Goal: Information Seeking & Learning: Check status

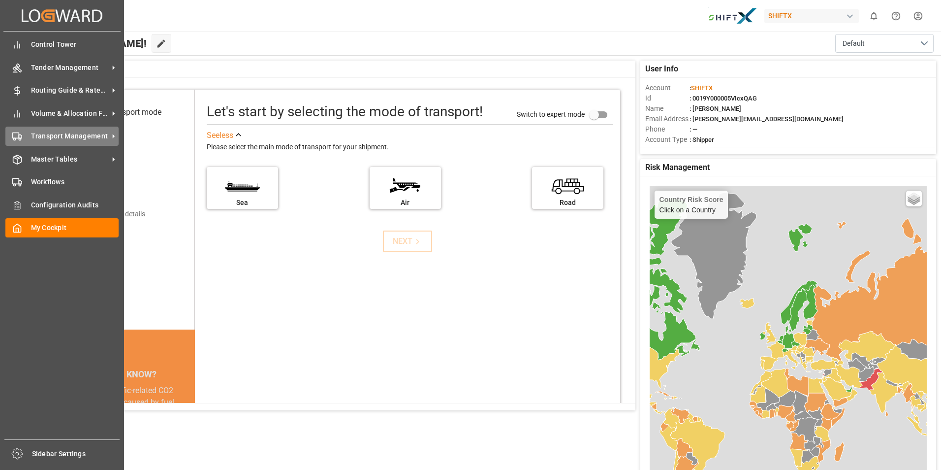
click at [15, 135] on icon at bounding box center [17, 136] width 10 height 10
click at [14, 136] on icon at bounding box center [17, 136] width 10 height 10
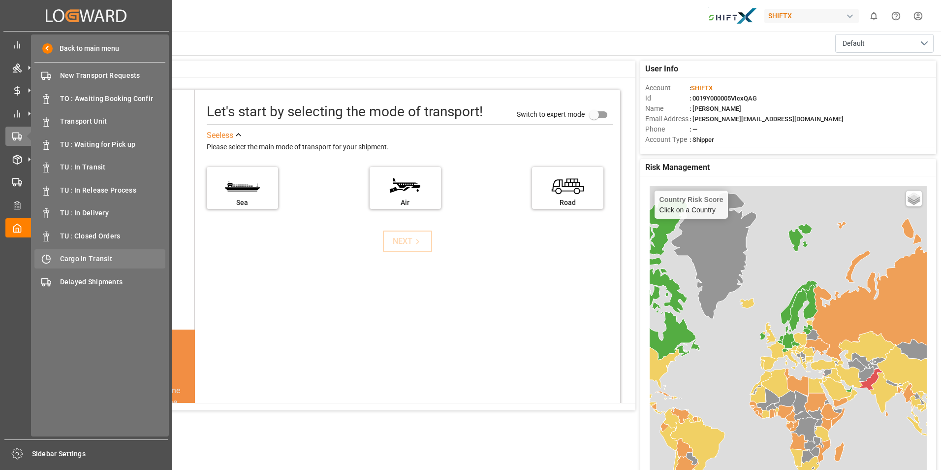
click at [100, 252] on div "Cargo In Transit Cargo In Transit" at bounding box center [99, 258] width 131 height 19
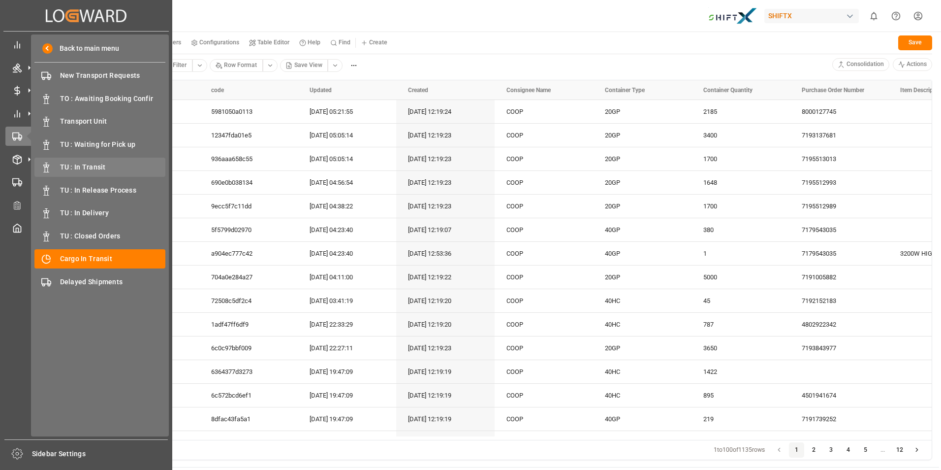
click at [95, 164] on span "TU : In Transit" at bounding box center [113, 167] width 106 height 10
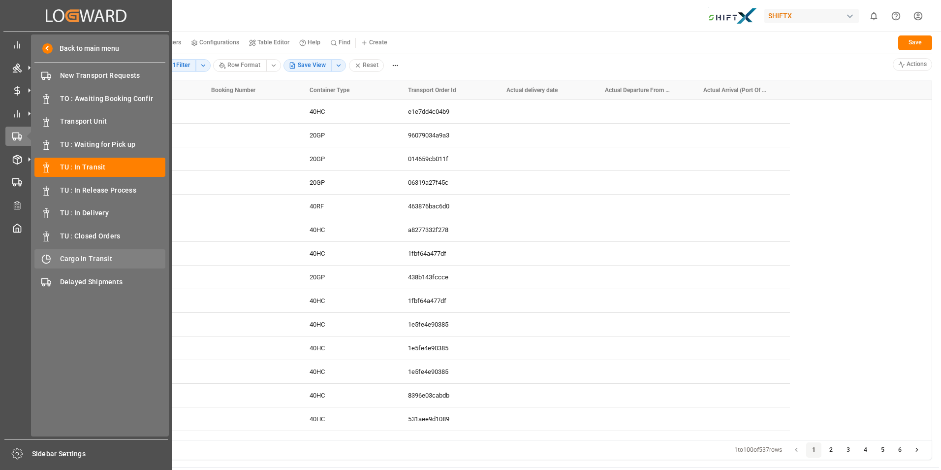
click at [101, 251] on div "Cargo In Transit Cargo In Transit" at bounding box center [99, 258] width 131 height 19
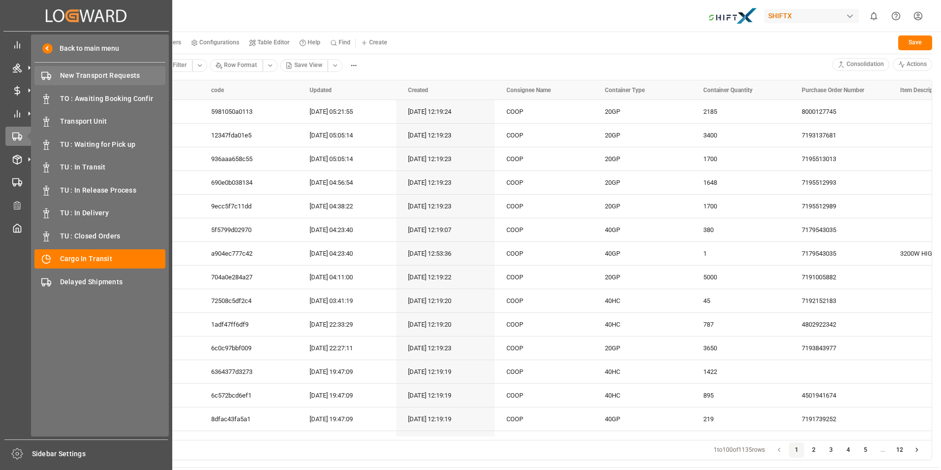
click at [112, 77] on span "New Transport Requests" at bounding box center [113, 75] width 106 height 10
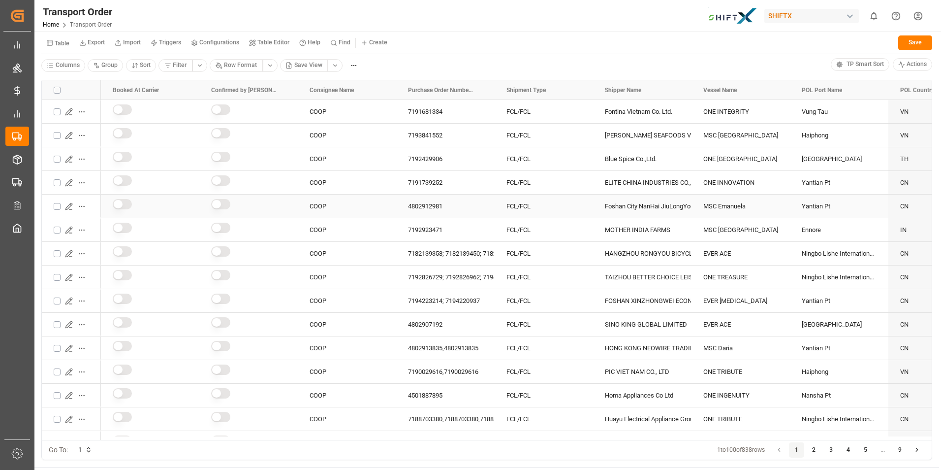
click at [84, 205] on html "Created by potrace 1.15, written by [PERSON_NAME] [DATE]-[DATE] Created by potr…" at bounding box center [470, 235] width 941 height 470
click at [129, 303] on span "Transport Planner" at bounding box center [117, 302] width 49 height 9
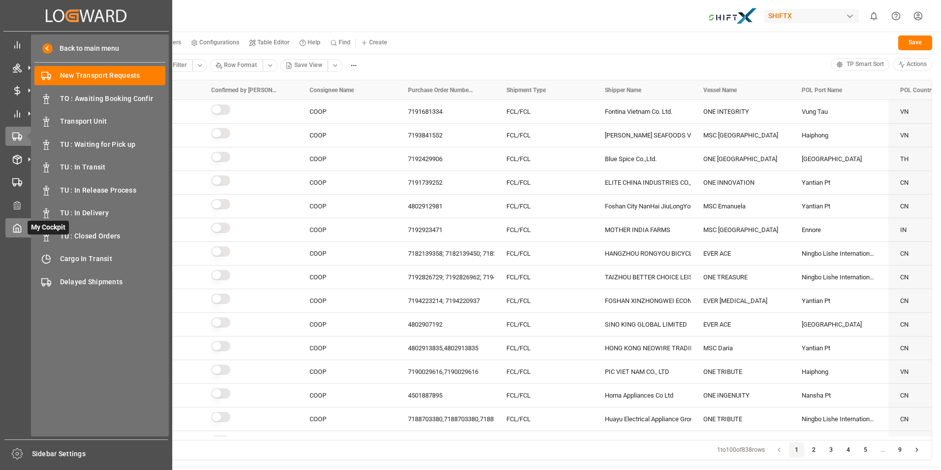
click at [18, 228] on polyline at bounding box center [17, 230] width 2 height 4
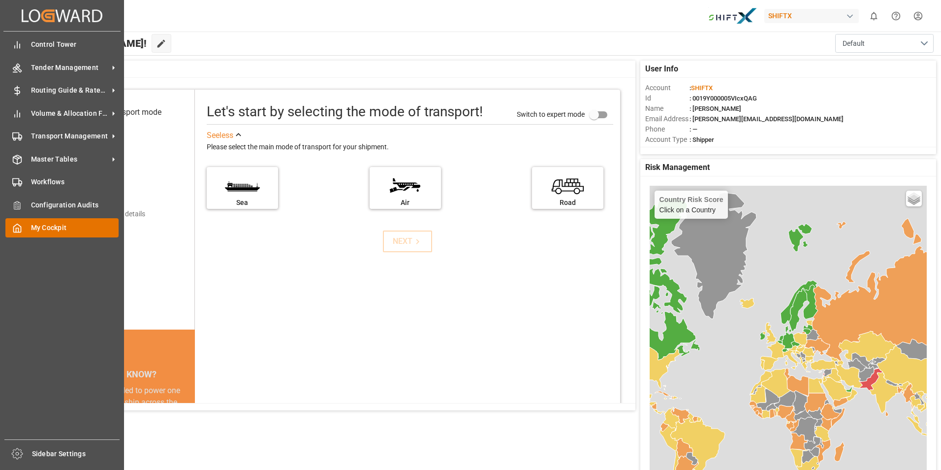
click at [49, 227] on span "My Cockpit" at bounding box center [75, 227] width 88 height 10
click at [99, 131] on span "Transport Management" at bounding box center [70, 136] width 78 height 10
click at [32, 134] on span "Transport Management" at bounding box center [70, 136] width 78 height 10
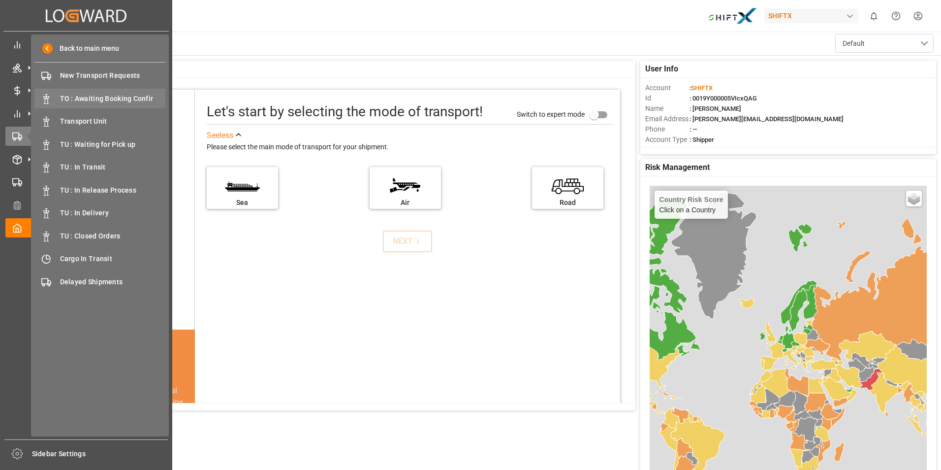
click at [131, 95] on span "TO : Awaiting Booking Confir" at bounding box center [113, 99] width 106 height 10
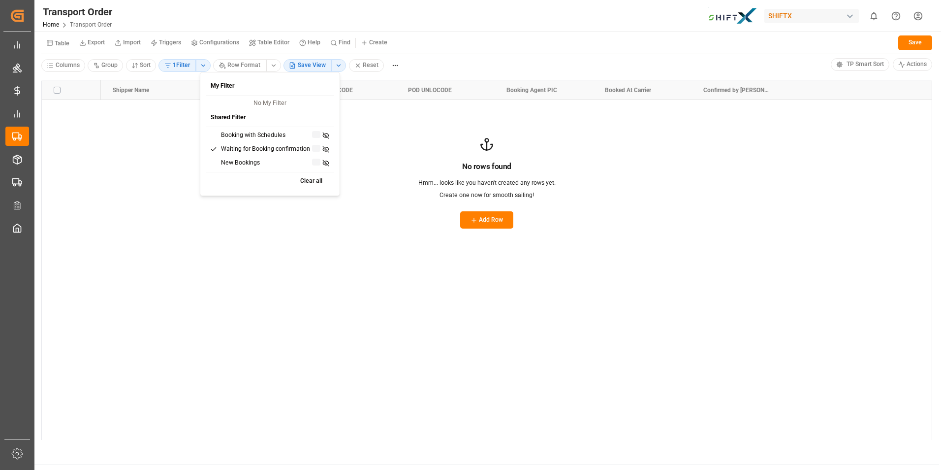
click at [205, 62] on html "Created by potrace 1.15, written by [PERSON_NAME] [DATE]-[DATE] Created by potr…" at bounding box center [470, 235] width 941 height 470
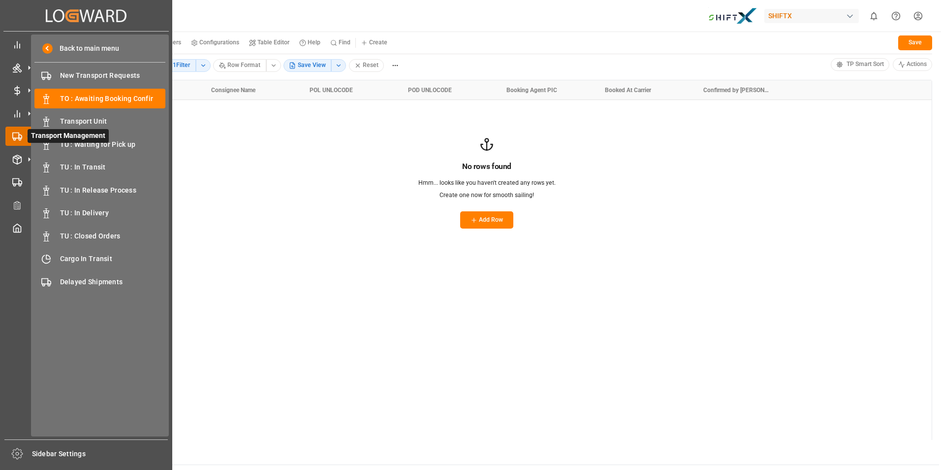
click at [21, 138] on icon at bounding box center [29, 136] width 21 height 21
click at [120, 138] on div "TU : Waiting for Pick up TU : Waiting for Pick up" at bounding box center [99, 143] width 131 height 19
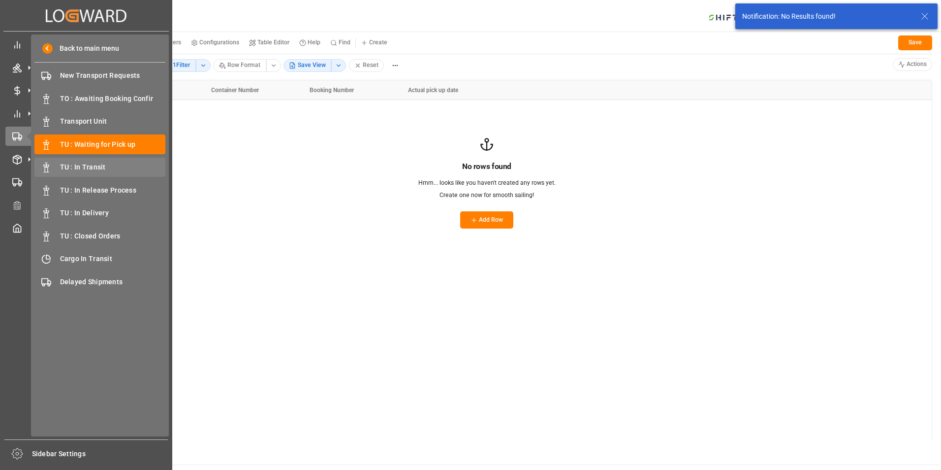
click at [97, 166] on span "TU : In Transit" at bounding box center [113, 167] width 106 height 10
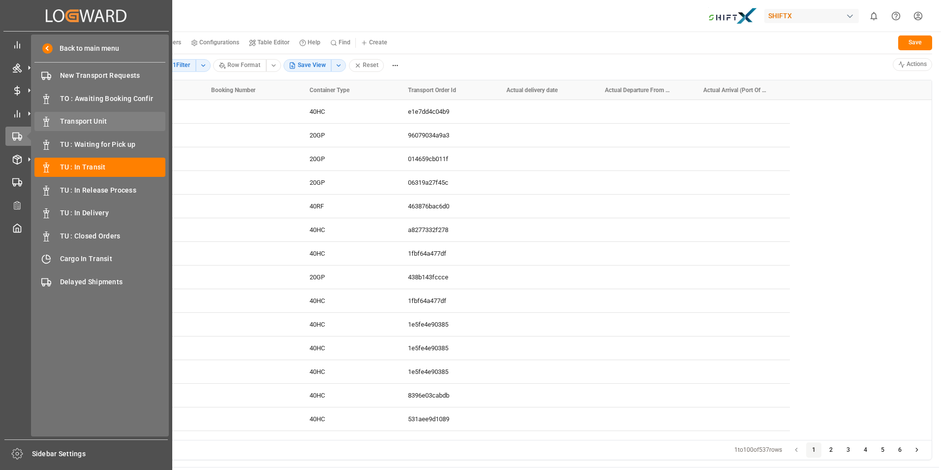
click at [106, 120] on span "Transport Unit" at bounding box center [113, 121] width 106 height 10
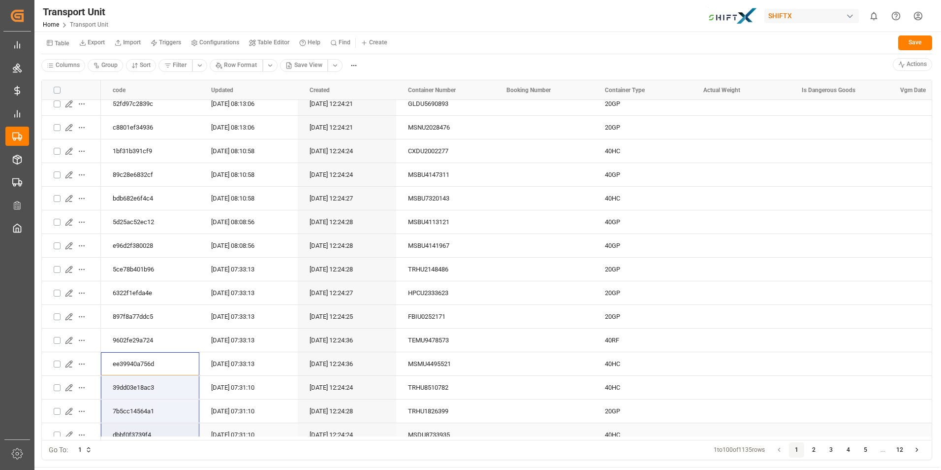
drag, startPoint x: 117, startPoint y: 436, endPoint x: 170, endPoint y: 436, distance: 53.6
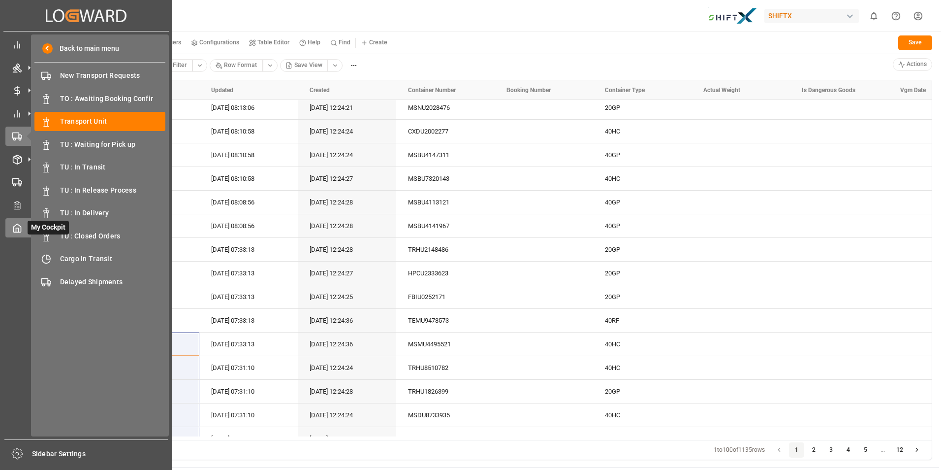
click at [20, 226] on icon at bounding box center [17, 228] width 10 height 10
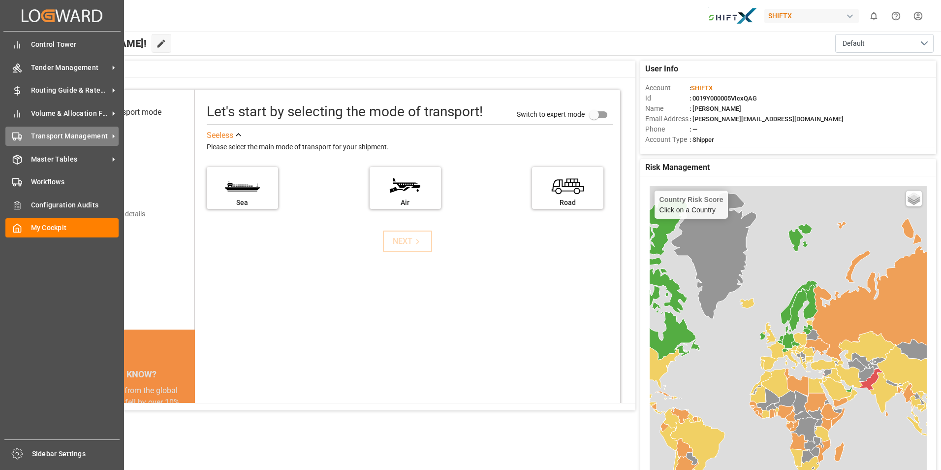
click at [74, 136] on span "Transport Management" at bounding box center [70, 136] width 78 height 10
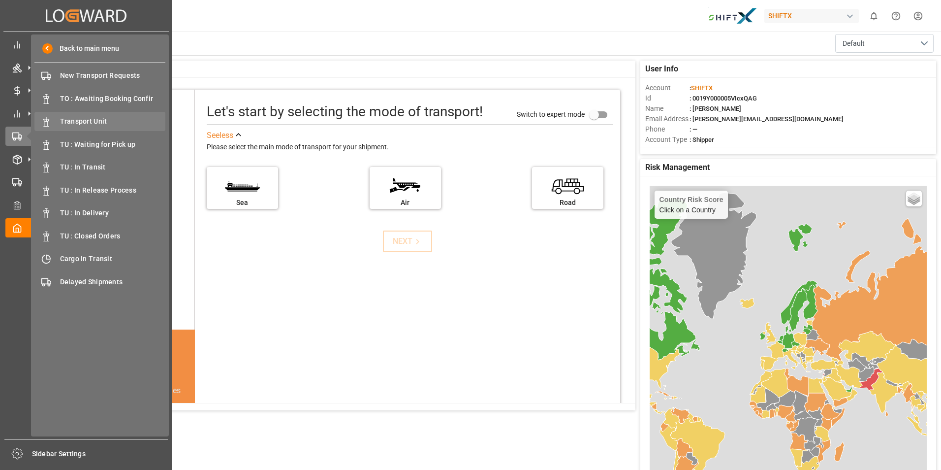
click at [114, 122] on span "Transport Unit" at bounding box center [113, 121] width 106 height 10
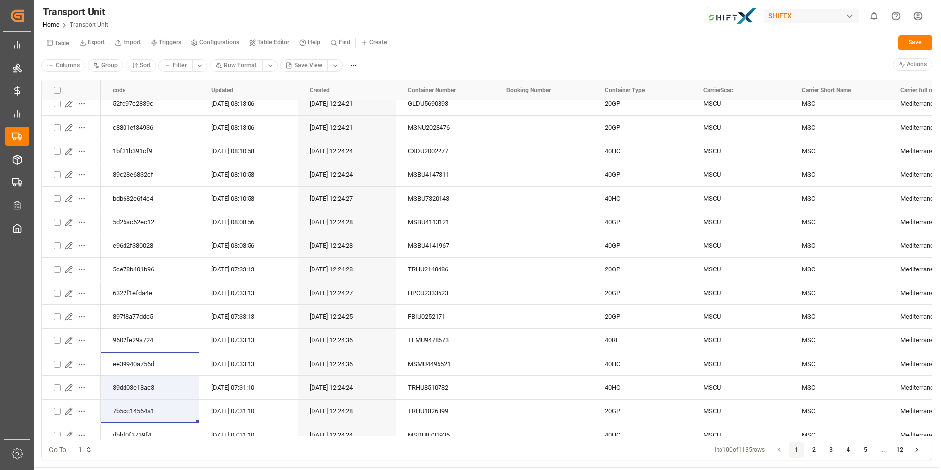
drag, startPoint x: 115, startPoint y: 436, endPoint x: 149, endPoint y: 437, distance: 34.5
click at [149, 437] on div "code Updated Created" at bounding box center [487, 259] width 890 height 359
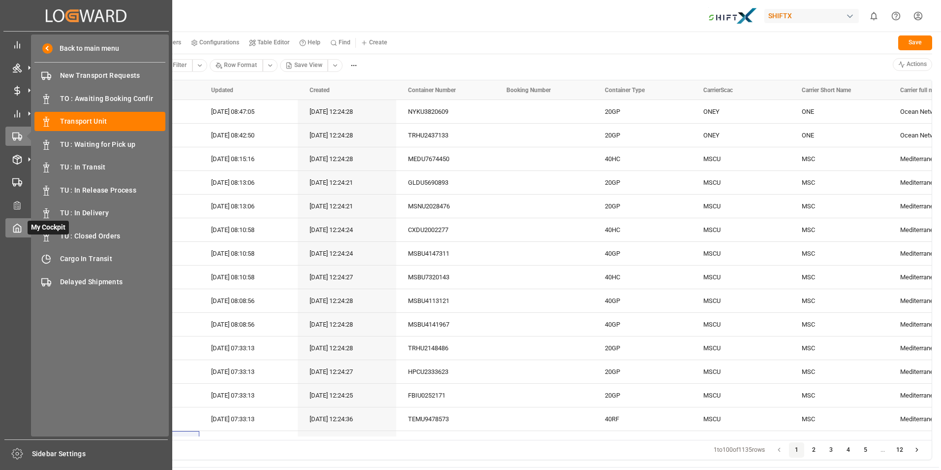
click at [20, 230] on icon at bounding box center [17, 228] width 10 height 10
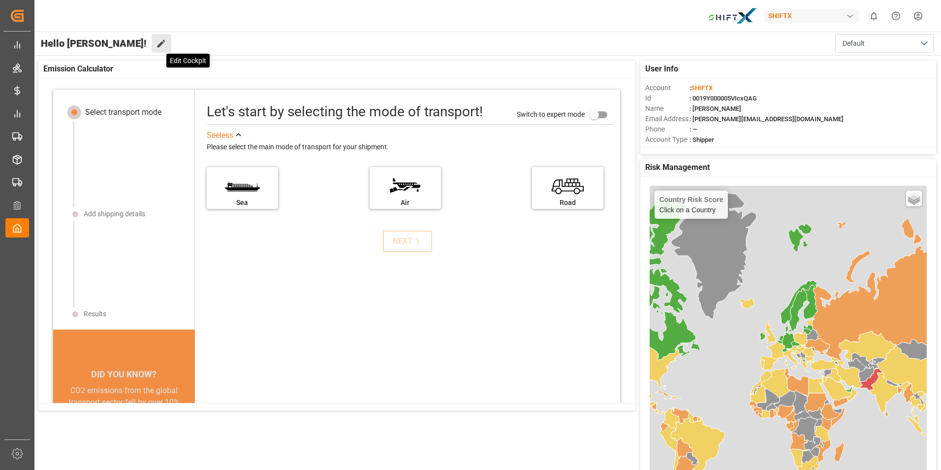
click at [156, 42] on icon at bounding box center [161, 43] width 10 height 10
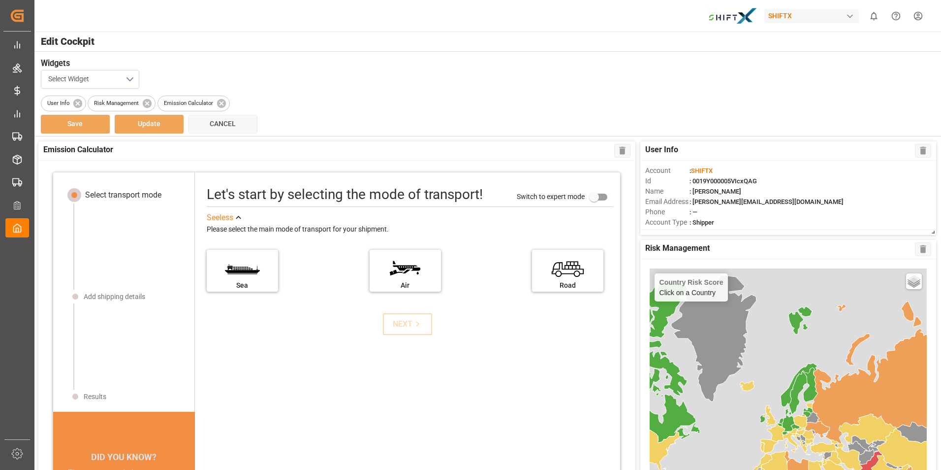
click at [130, 75] on button "Select Widget" at bounding box center [90, 79] width 98 height 19
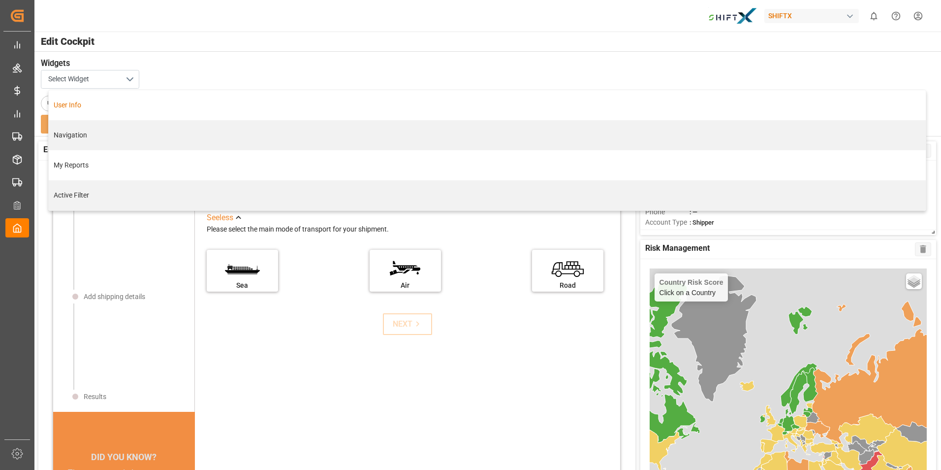
click at [154, 75] on div "Select Widget User Info Navigation My Reports Active Filter" at bounding box center [487, 79] width 893 height 19
click at [132, 77] on button "Select Widget" at bounding box center [90, 79] width 98 height 19
